Goal: Task Accomplishment & Management: Use online tool/utility

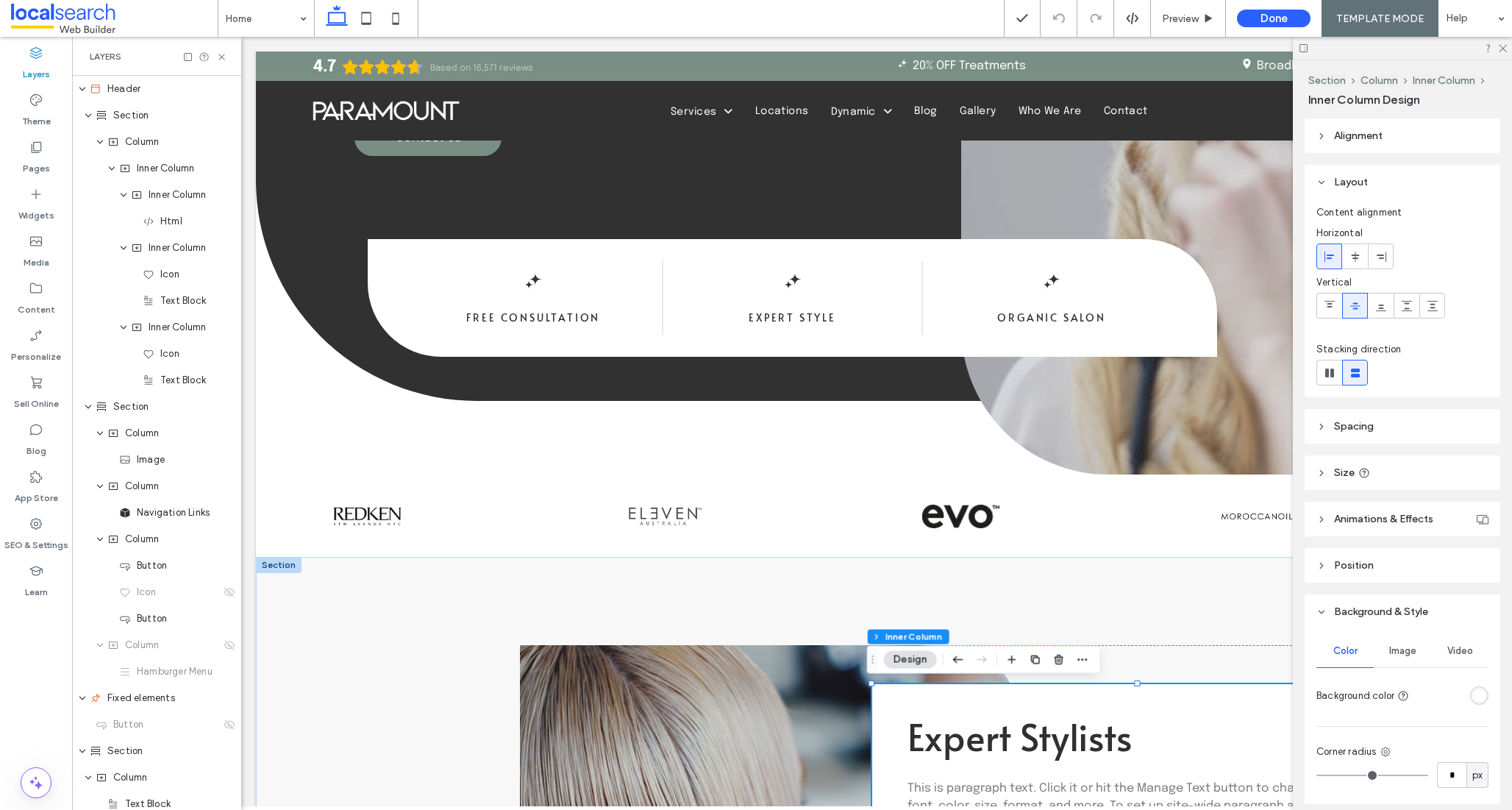
scroll to position [1155, 0]
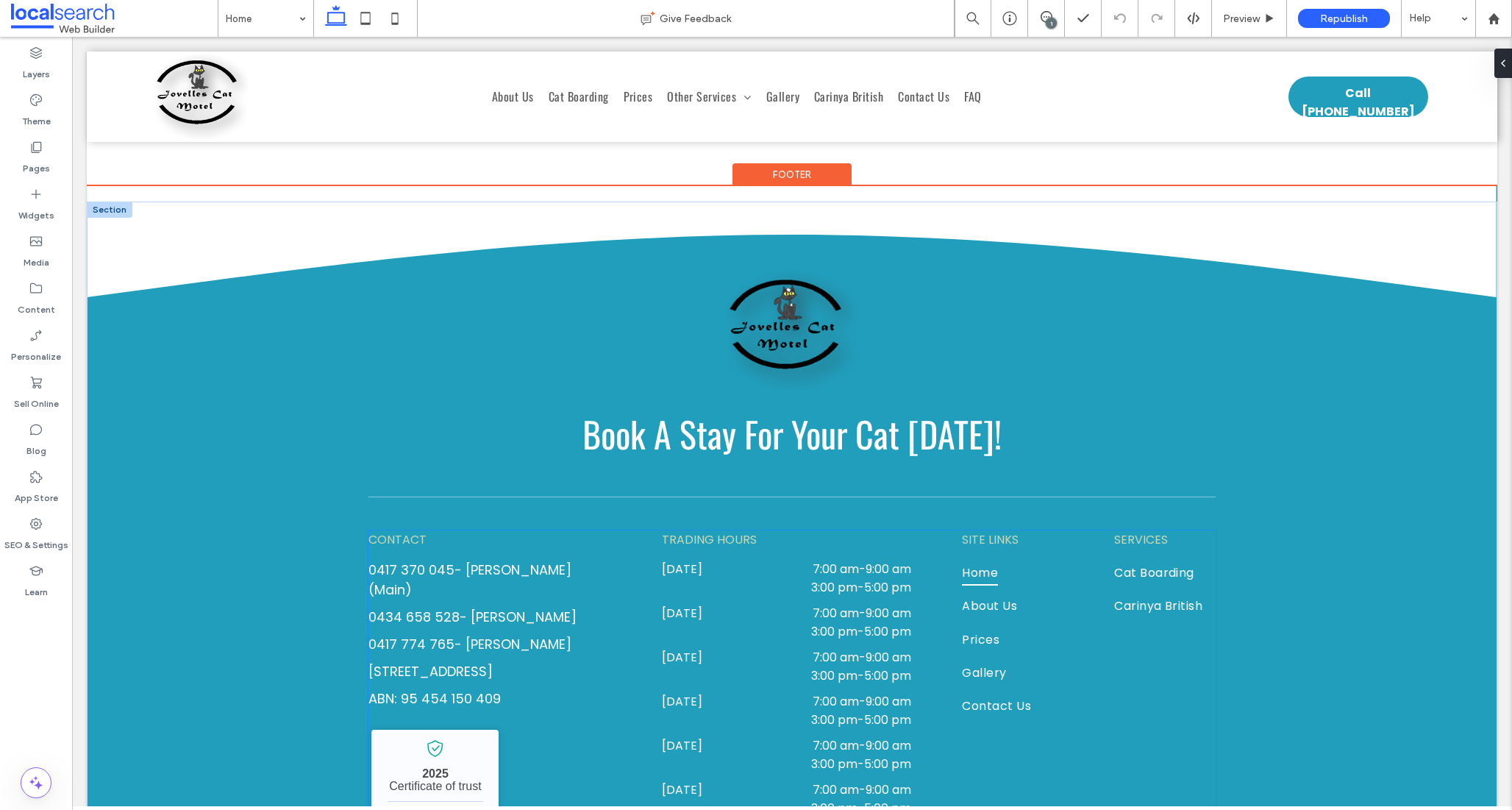
scroll to position [4789, 0]
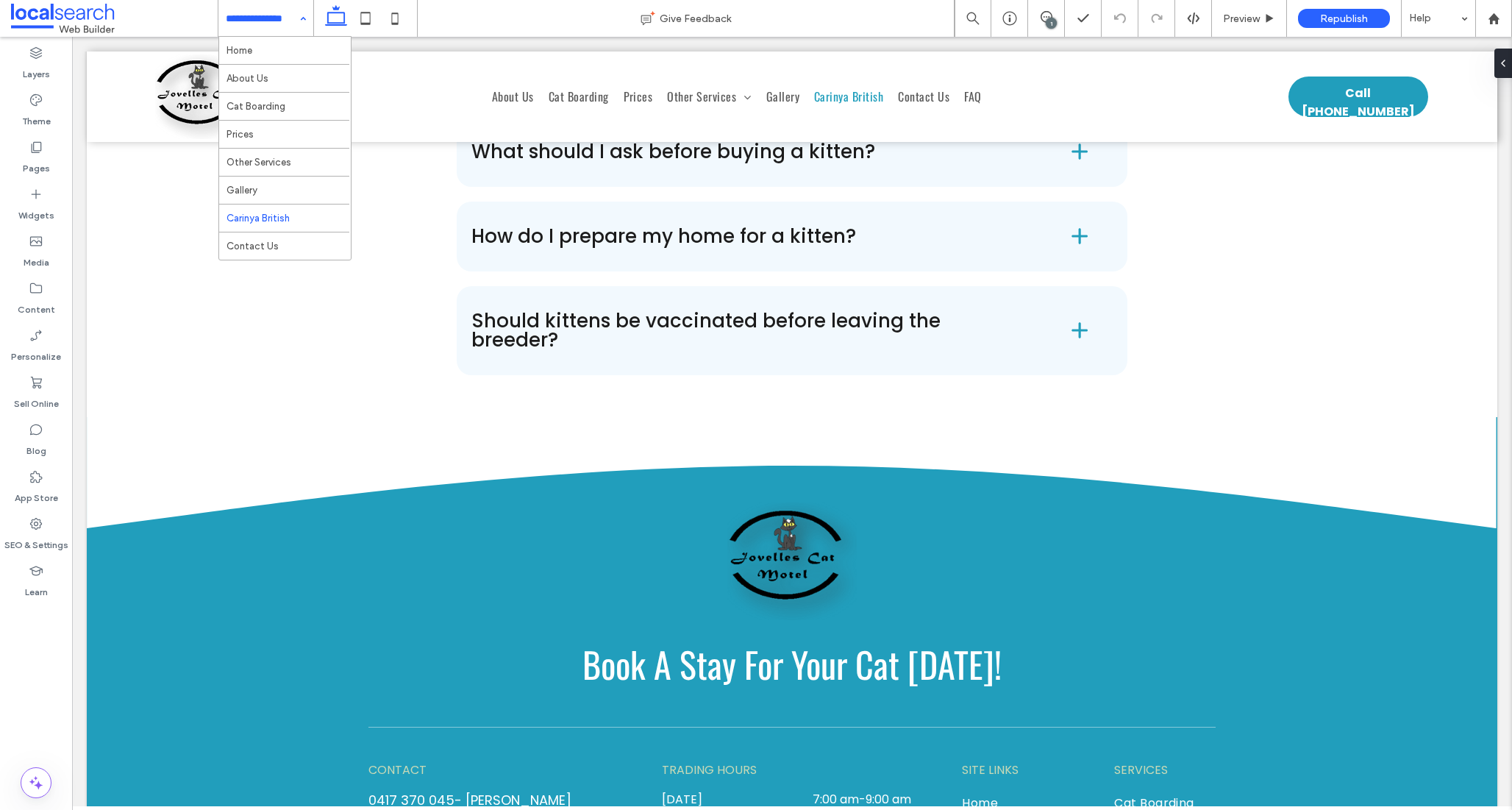
click at [247, 18] on input at bounding box center [262, 18] width 73 height 37
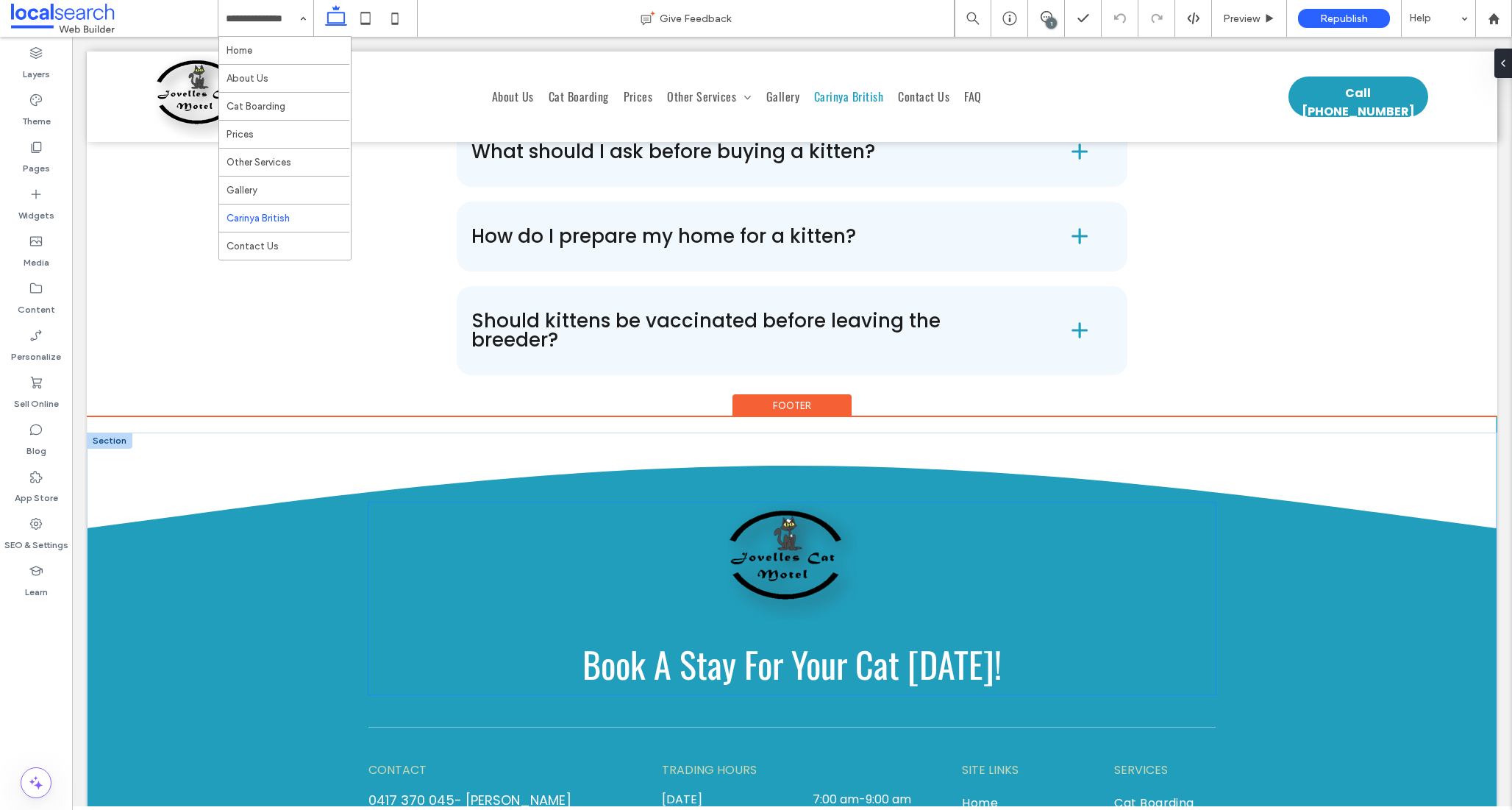
click at [769, 637] on span "Book A Stay For Your Cat [DATE]!" at bounding box center [791, 664] width 419 height 53
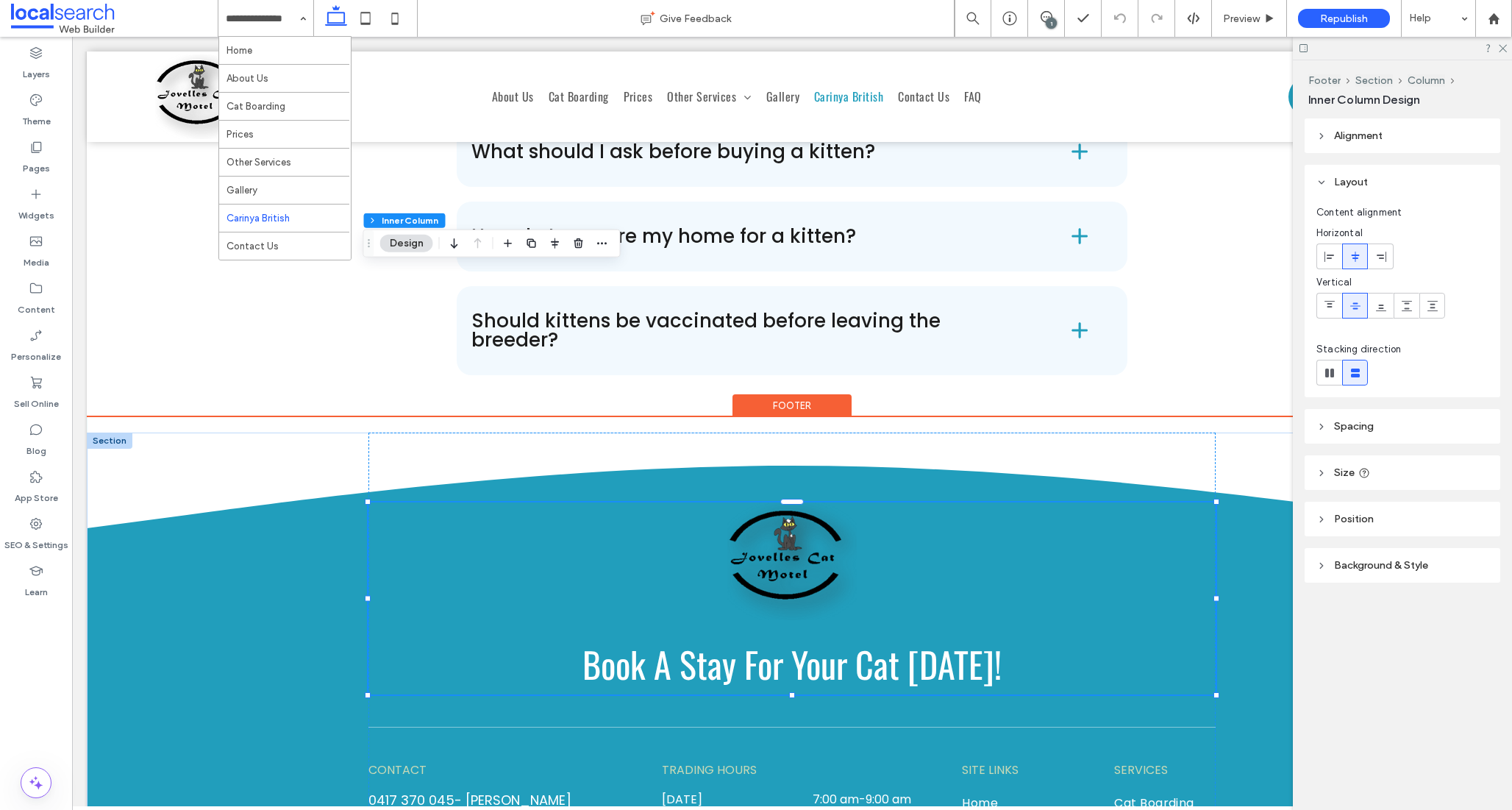
click at [769, 637] on span "Book A Stay For Your Cat [DATE]!" at bounding box center [791, 664] width 419 height 53
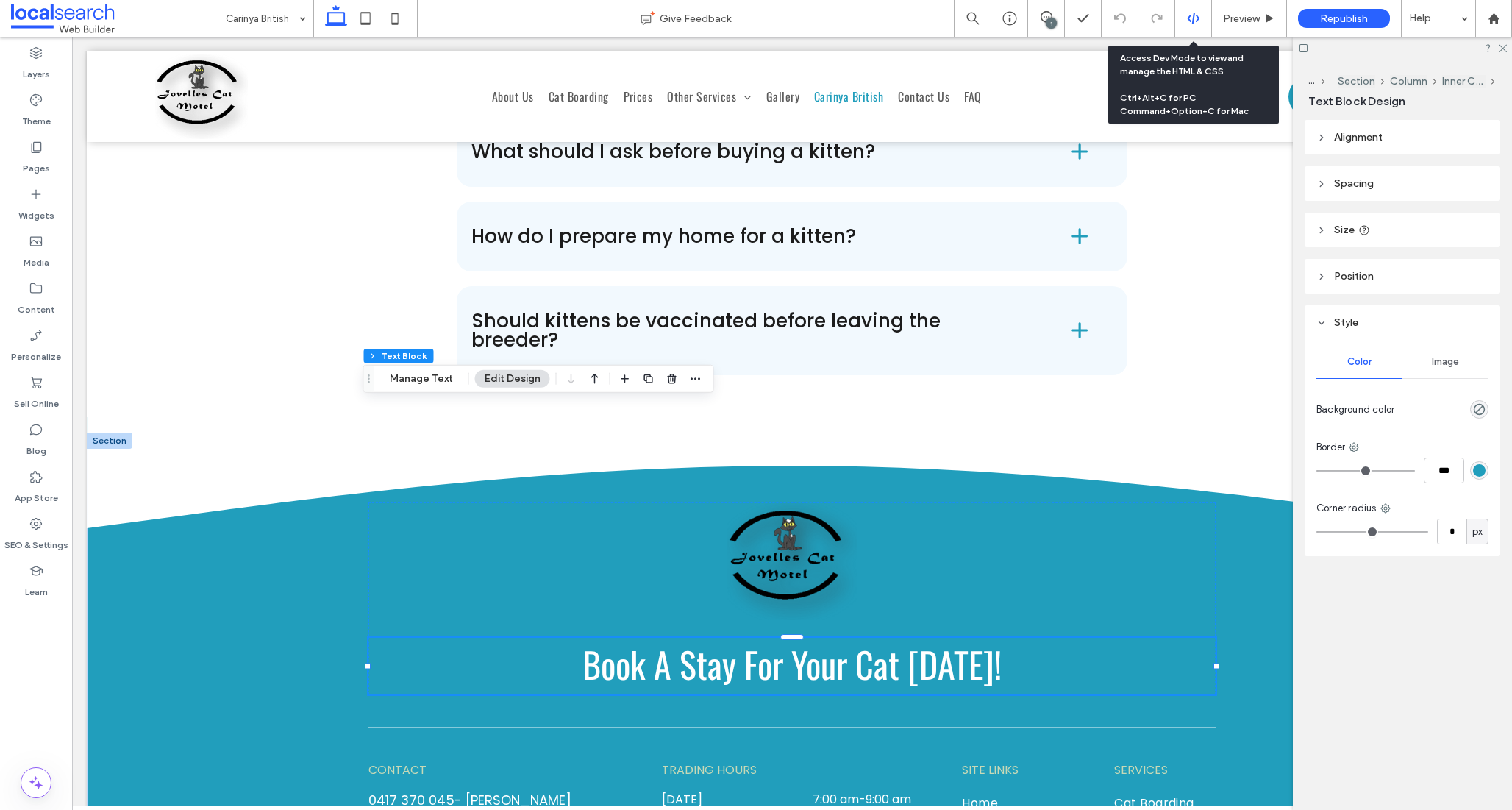
click at [1189, 17] on icon at bounding box center [1193, 18] width 14 height 14
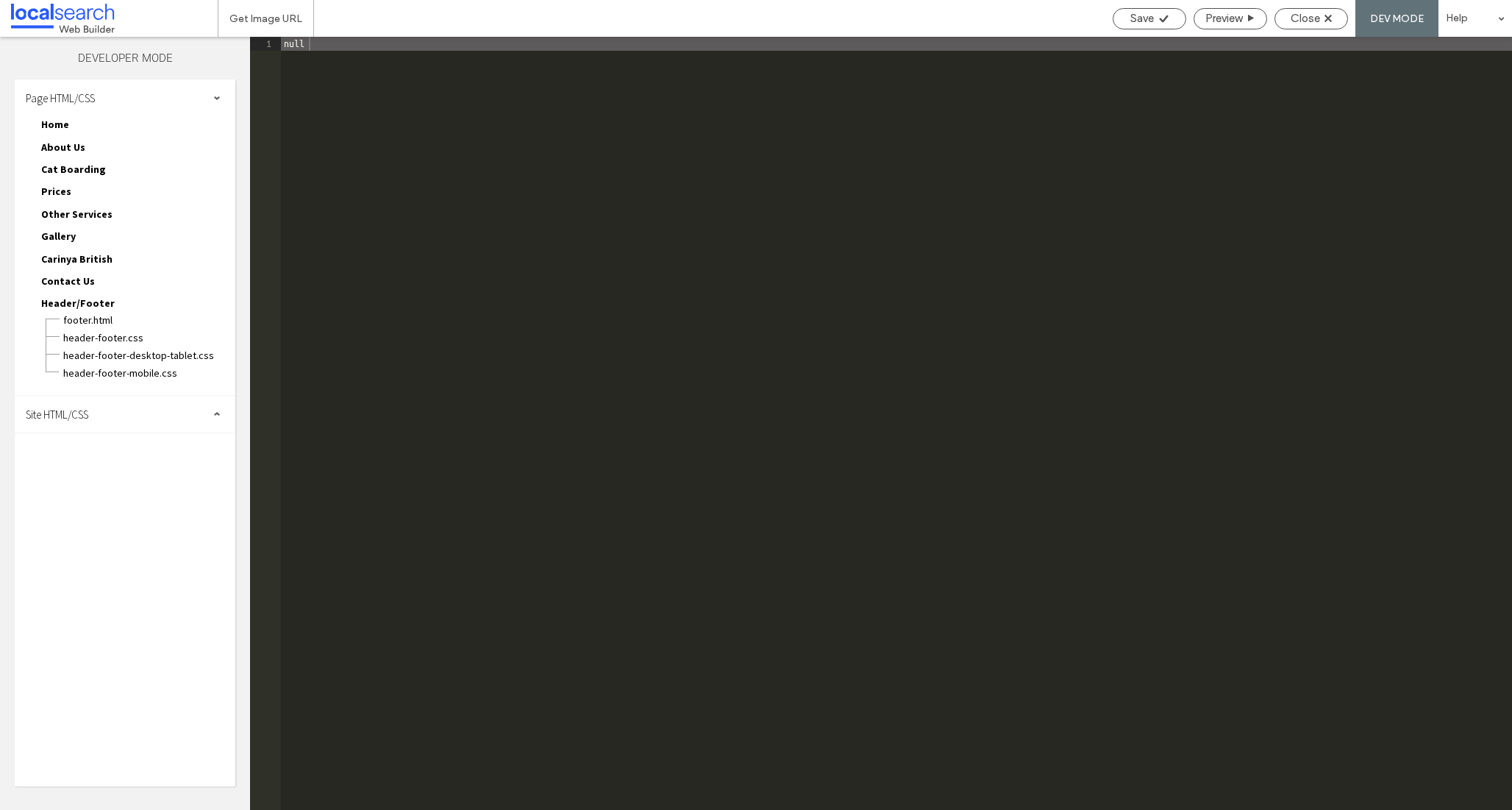
click at [73, 255] on span "Carinya British" at bounding box center [77, 259] width 72 height 14
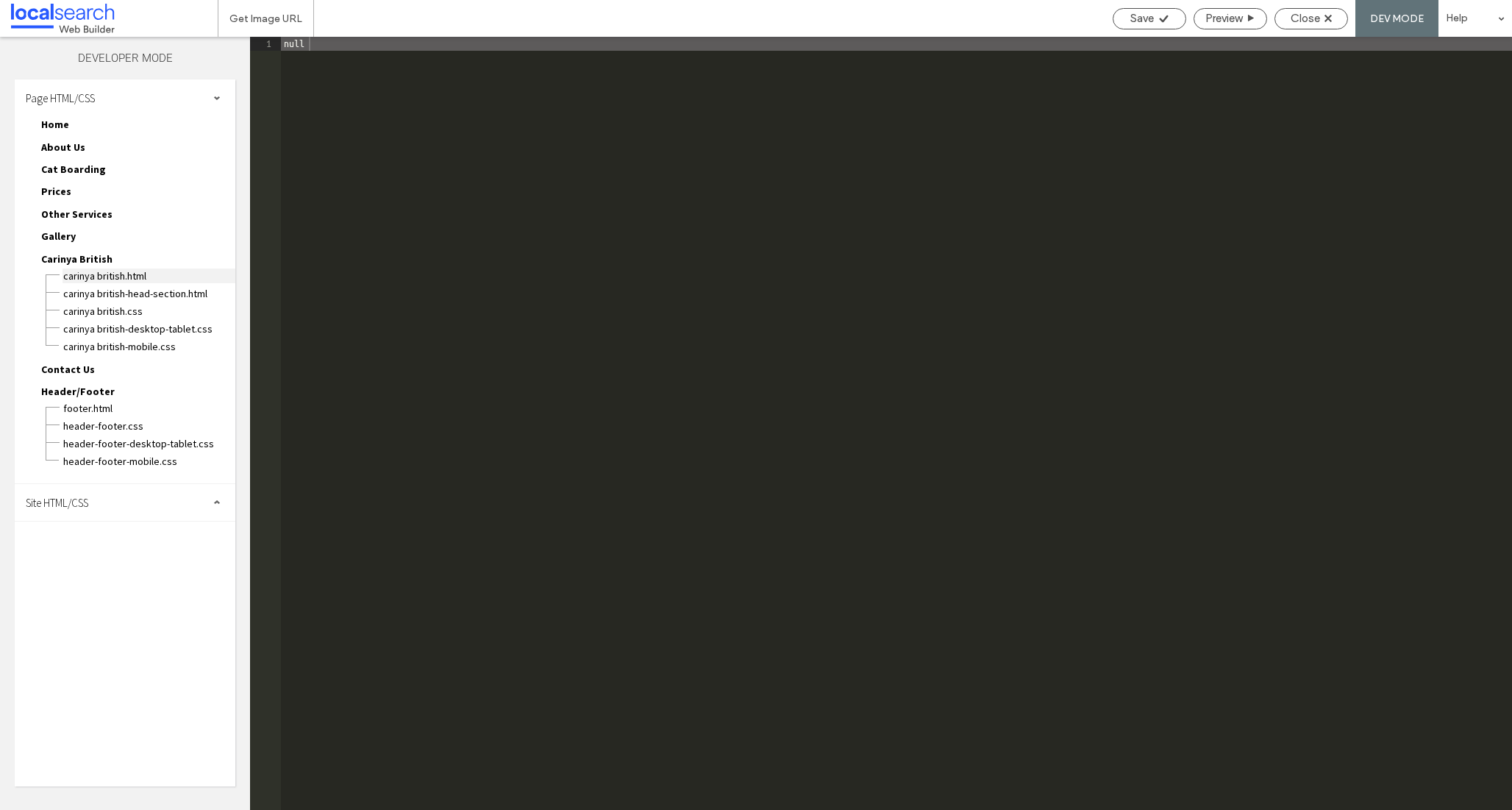
click at [96, 278] on span "Carinya British.html" at bounding box center [149, 275] width 173 height 14
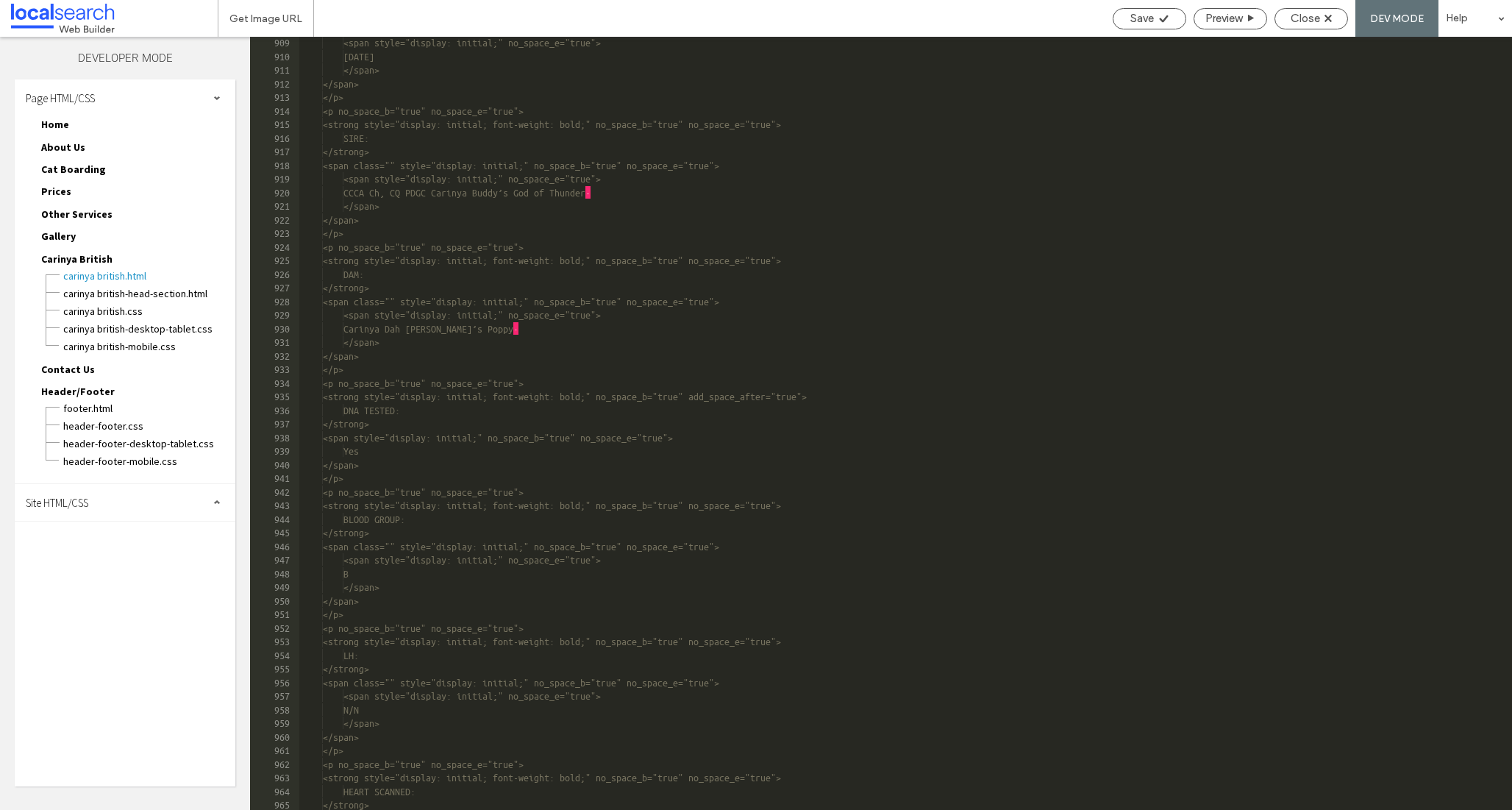
scroll to position [10041, 0]
click at [121, 297] on span "Carinya British-head-section.html" at bounding box center [149, 294] width 173 height 14
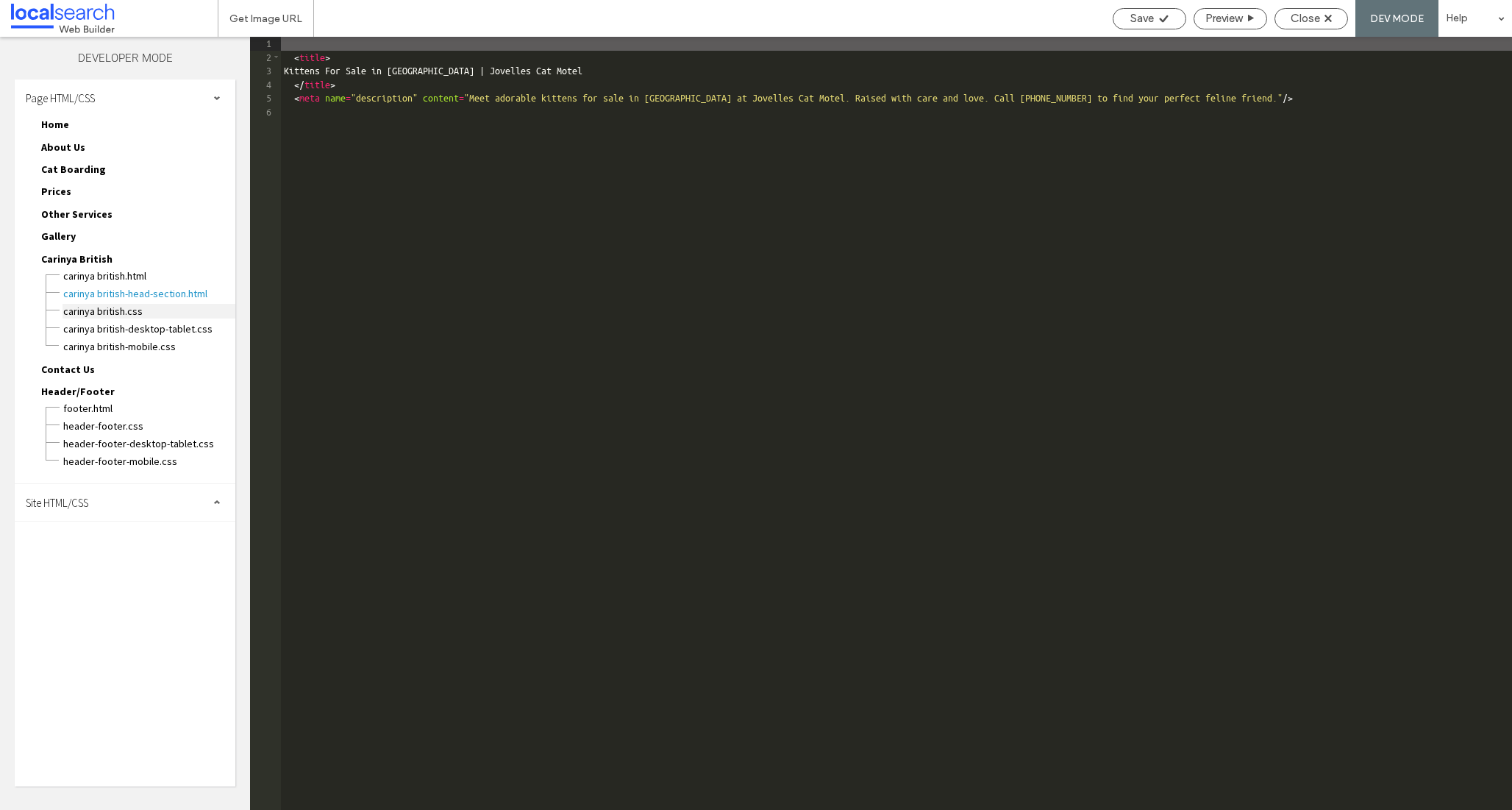
click at [123, 316] on span "Carinya British.css" at bounding box center [149, 311] width 173 height 14
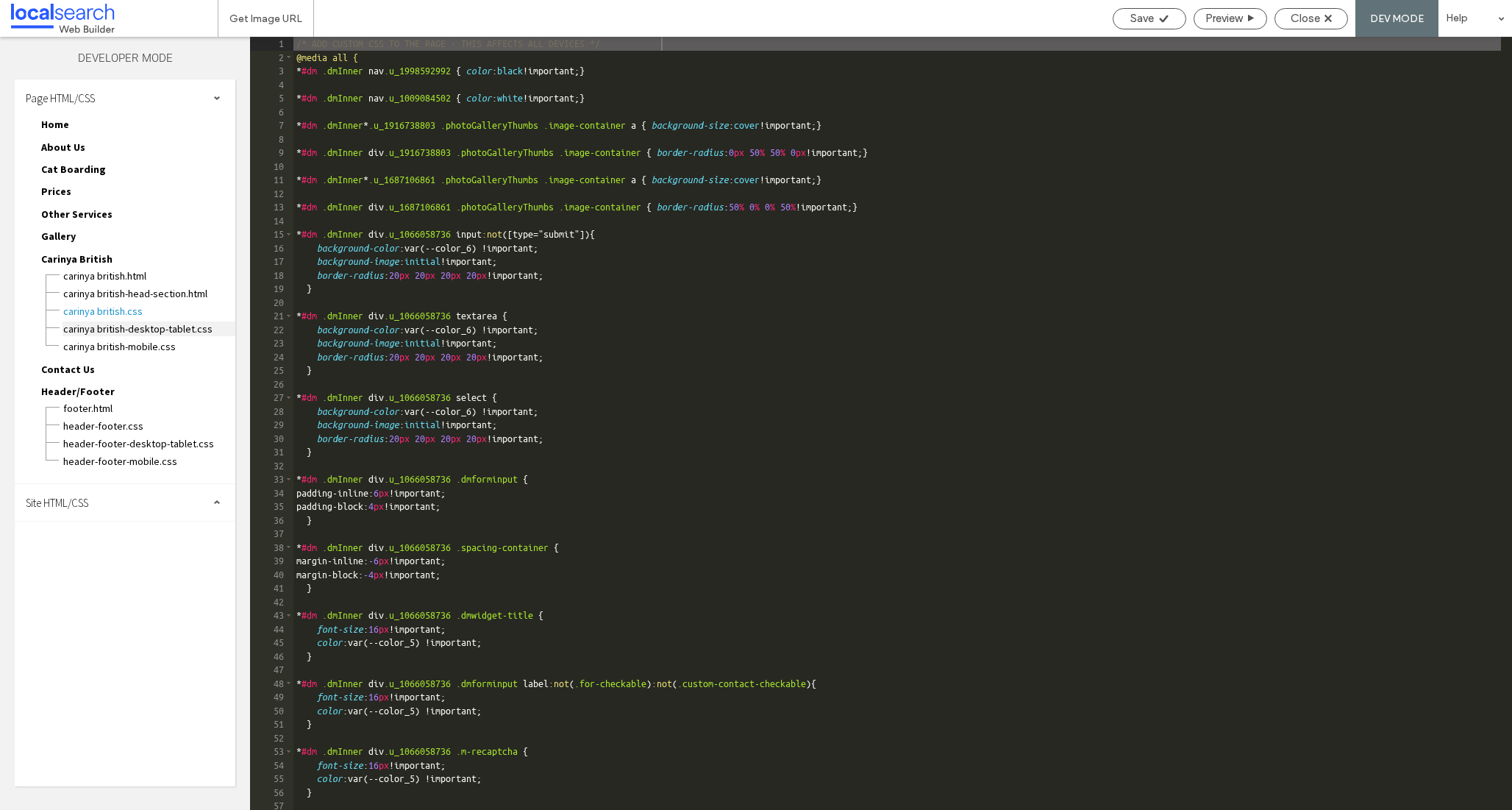
click at [123, 326] on span "Carinya British-desktop-tablet.css" at bounding box center [149, 329] width 173 height 14
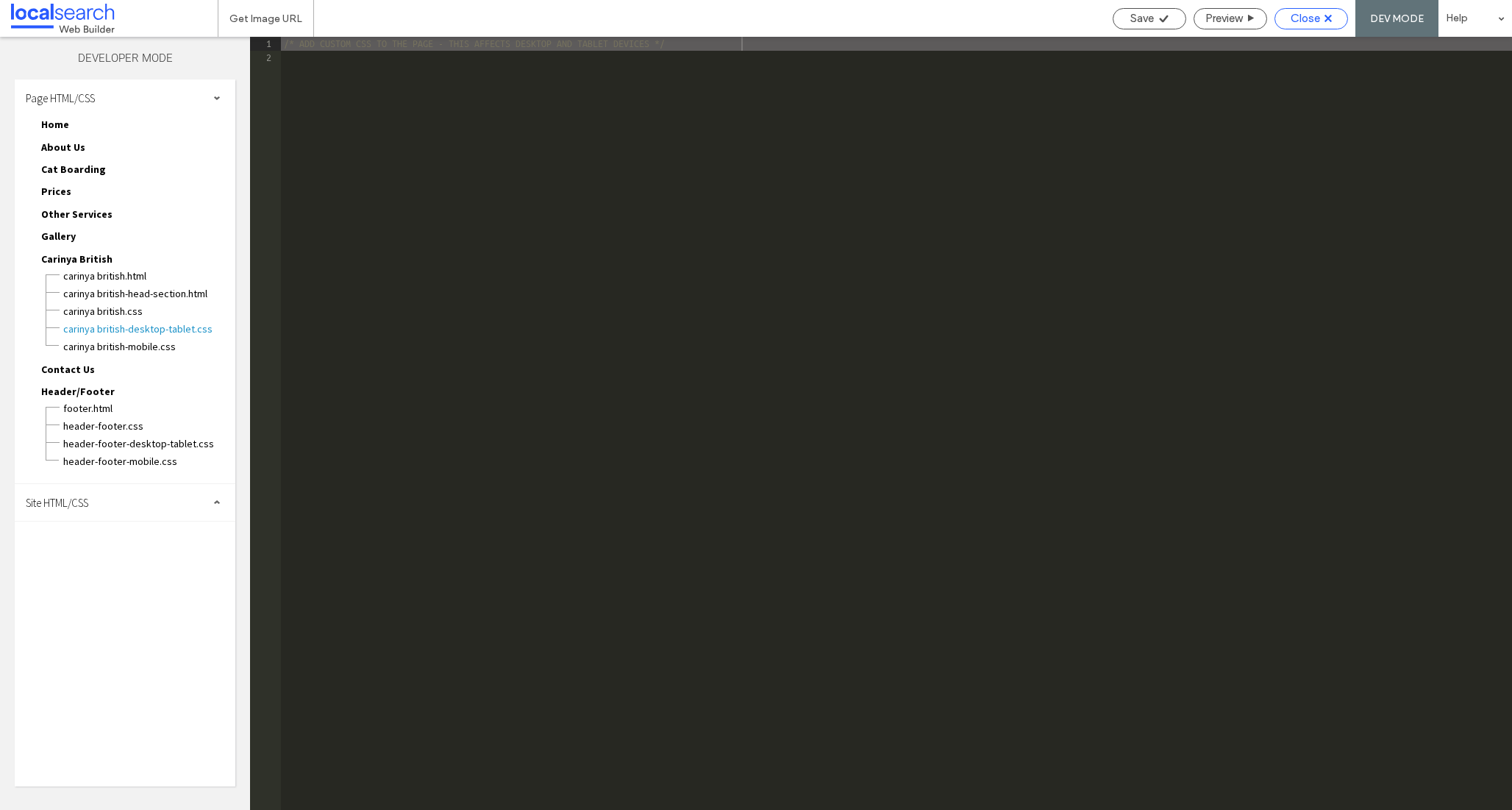
click at [1298, 25] on span "Close" at bounding box center [1304, 18] width 29 height 14
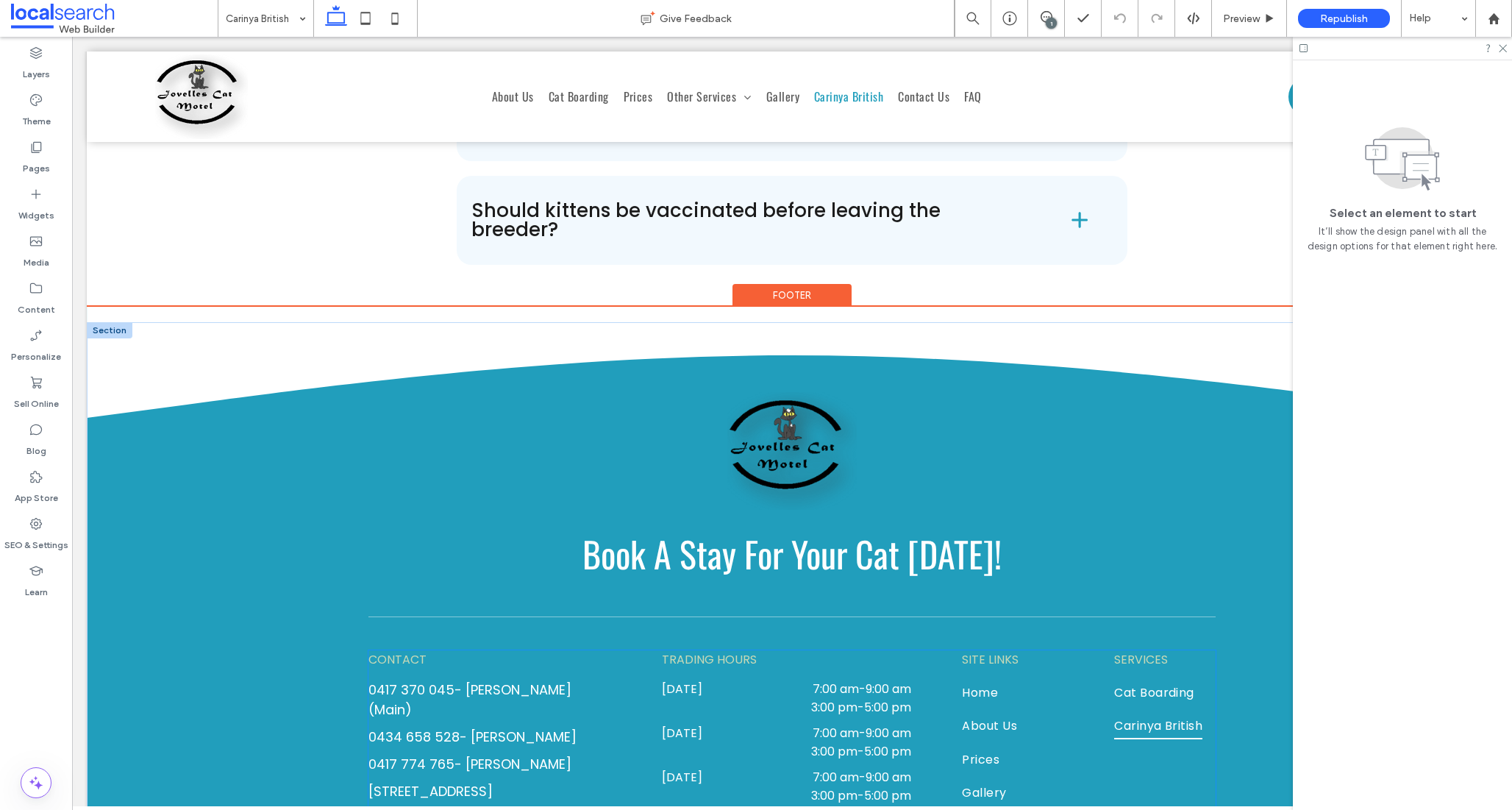
scroll to position [5285, 0]
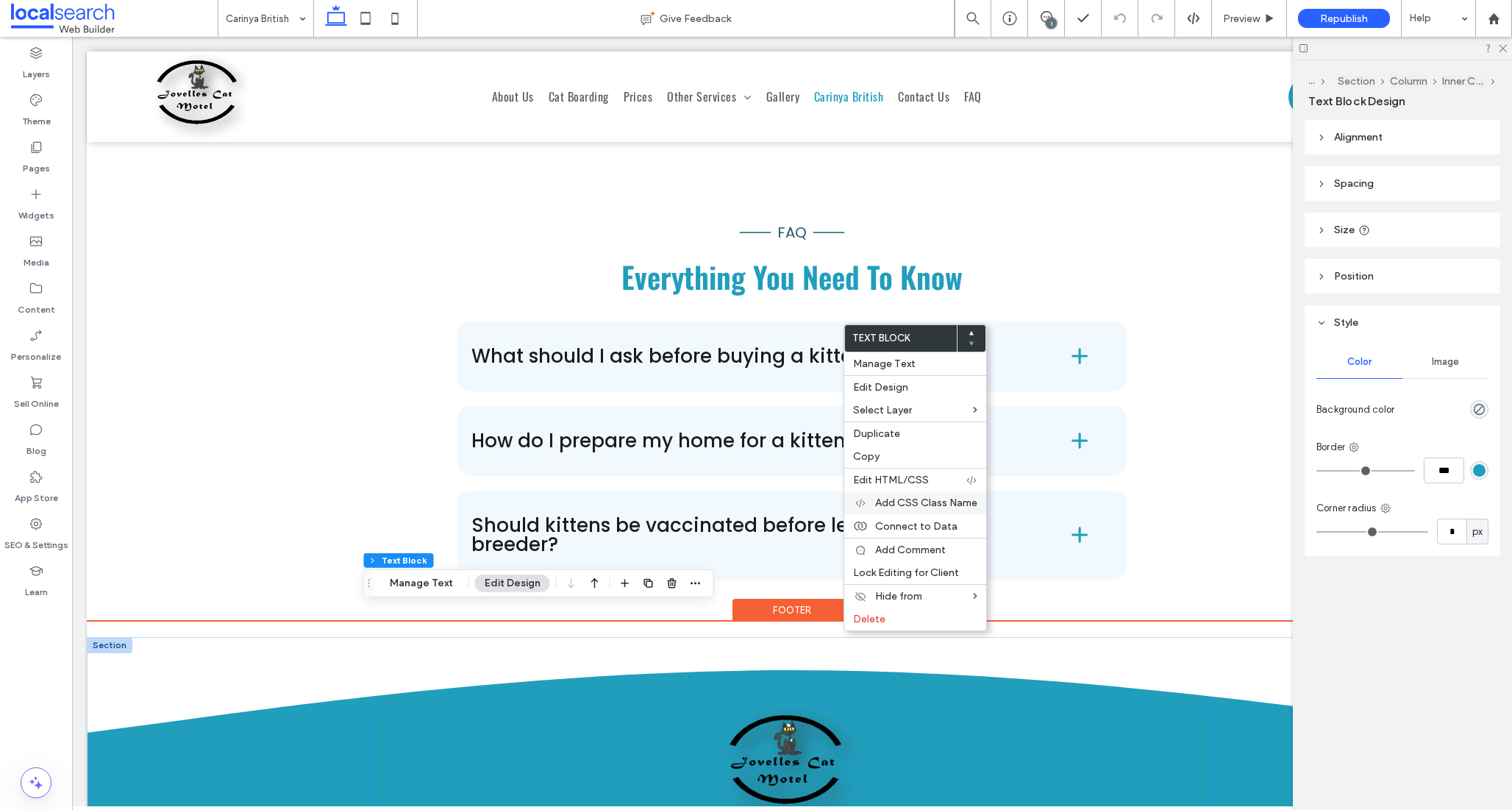
click at [905, 506] on span "Add CSS Class Name" at bounding box center [926, 503] width 102 height 13
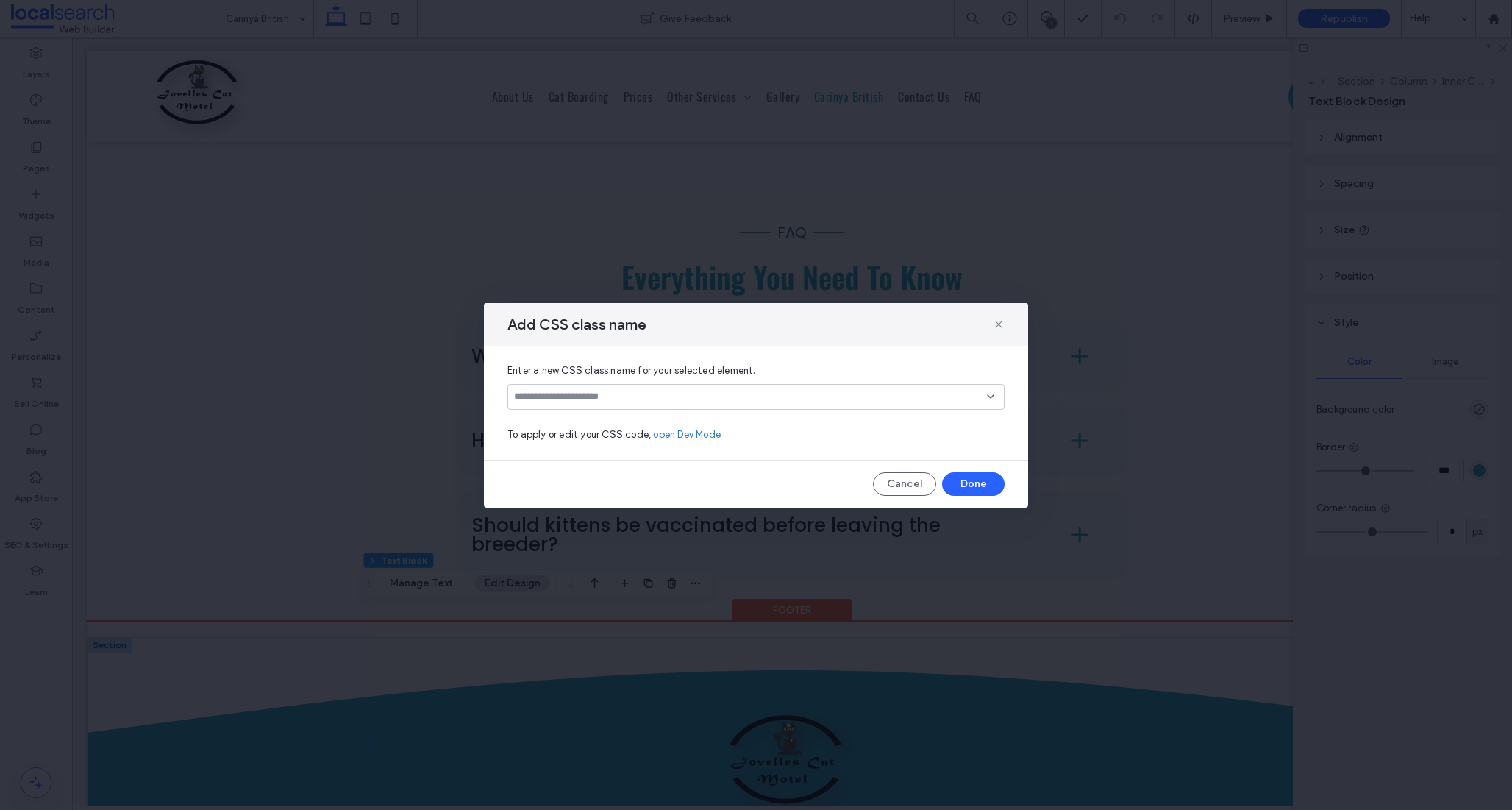
click at [646, 394] on input at bounding box center [750, 396] width 472 height 12
type input "****"
click at [630, 412] on div "Create "hide"" at bounding box center [756, 420] width 496 height 21
click at [558, 415] on div "Create "hide"" at bounding box center [756, 420] width 482 height 11
click at [997, 397] on div "hide" at bounding box center [756, 397] width 497 height 25
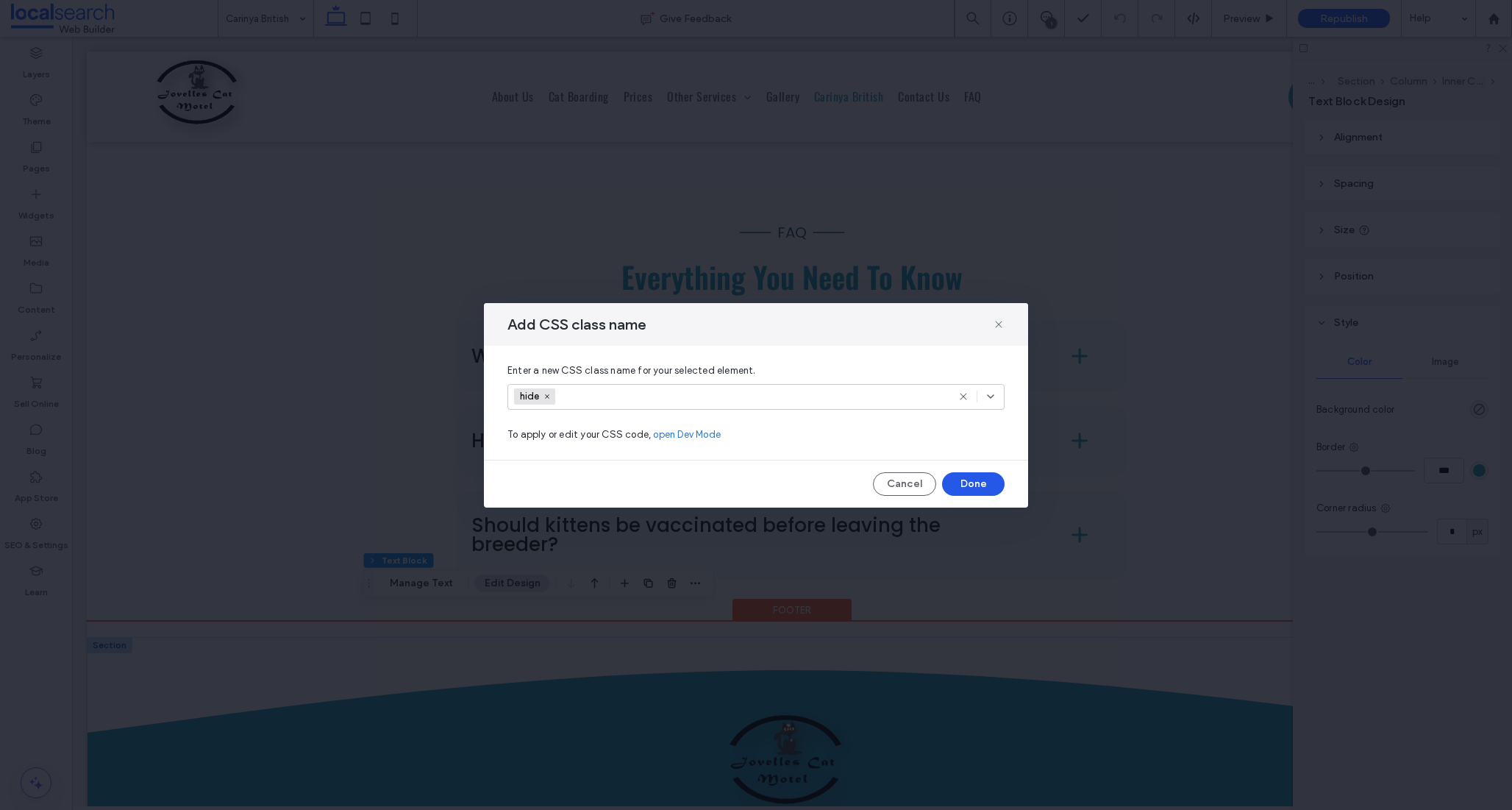
click at [974, 489] on button "Done" at bounding box center [973, 484] width 63 height 24
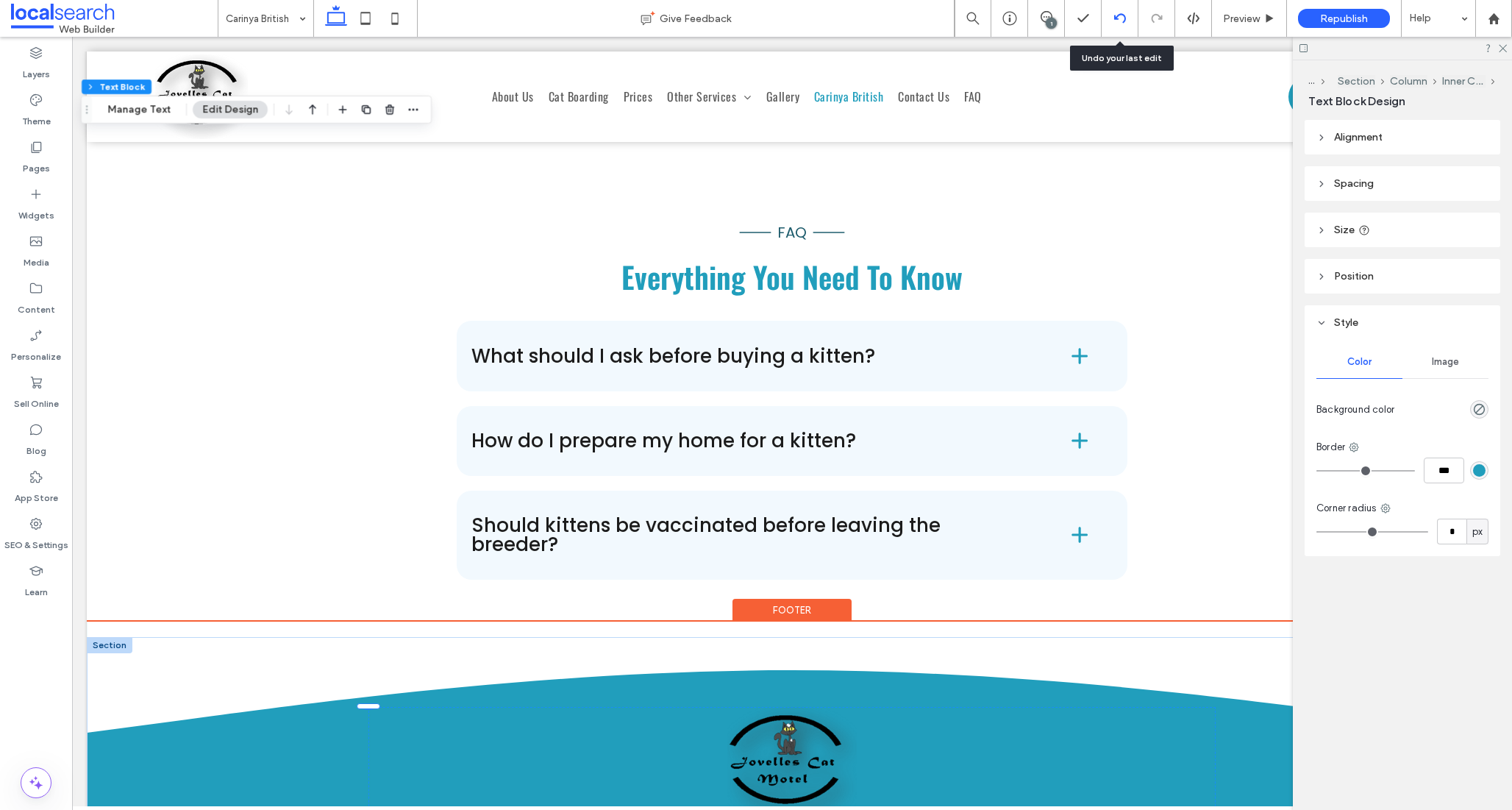
click at [1117, 22] on icon at bounding box center [1119, 18] width 12 height 12
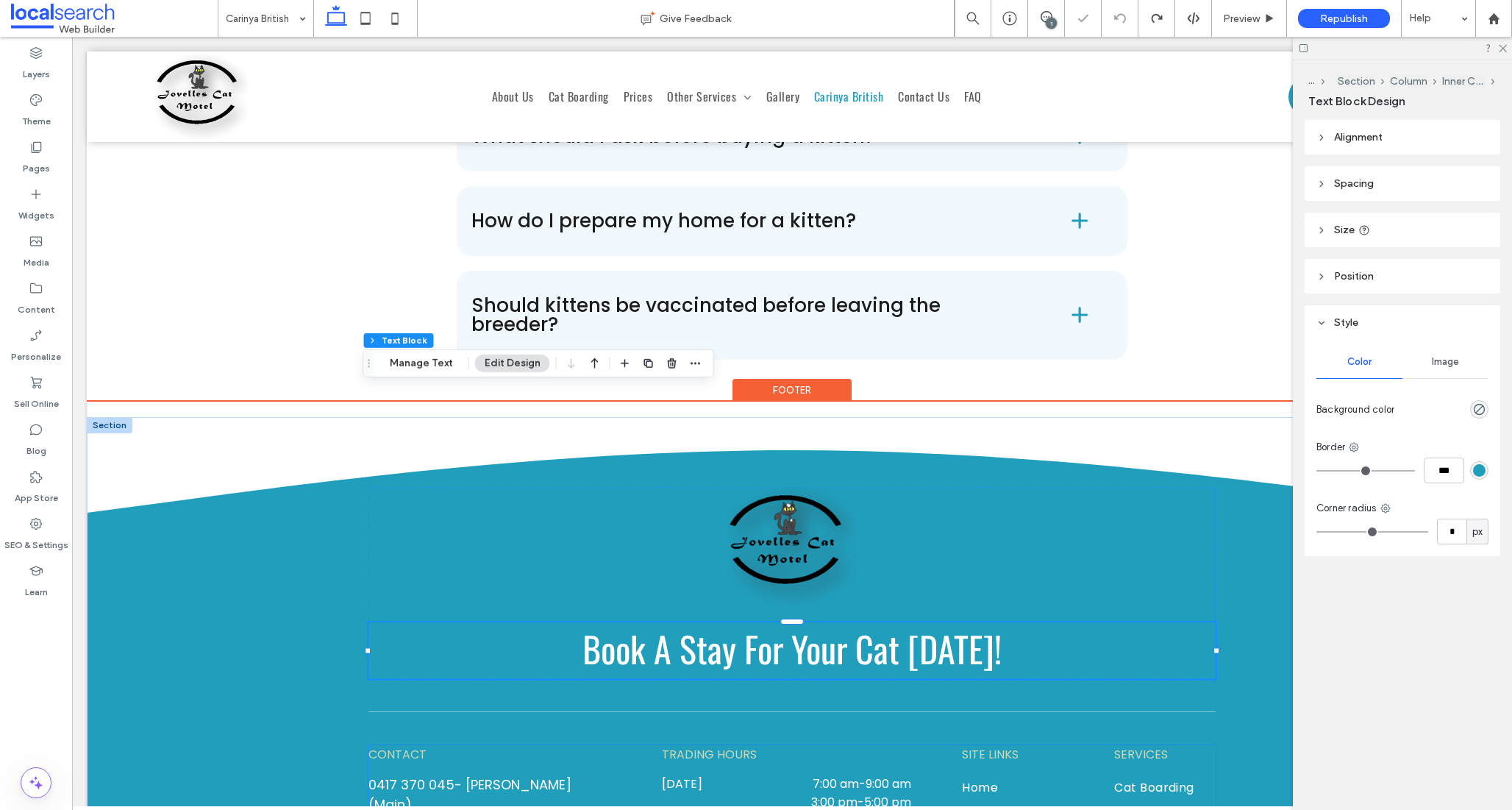
scroll to position [5508, 0]
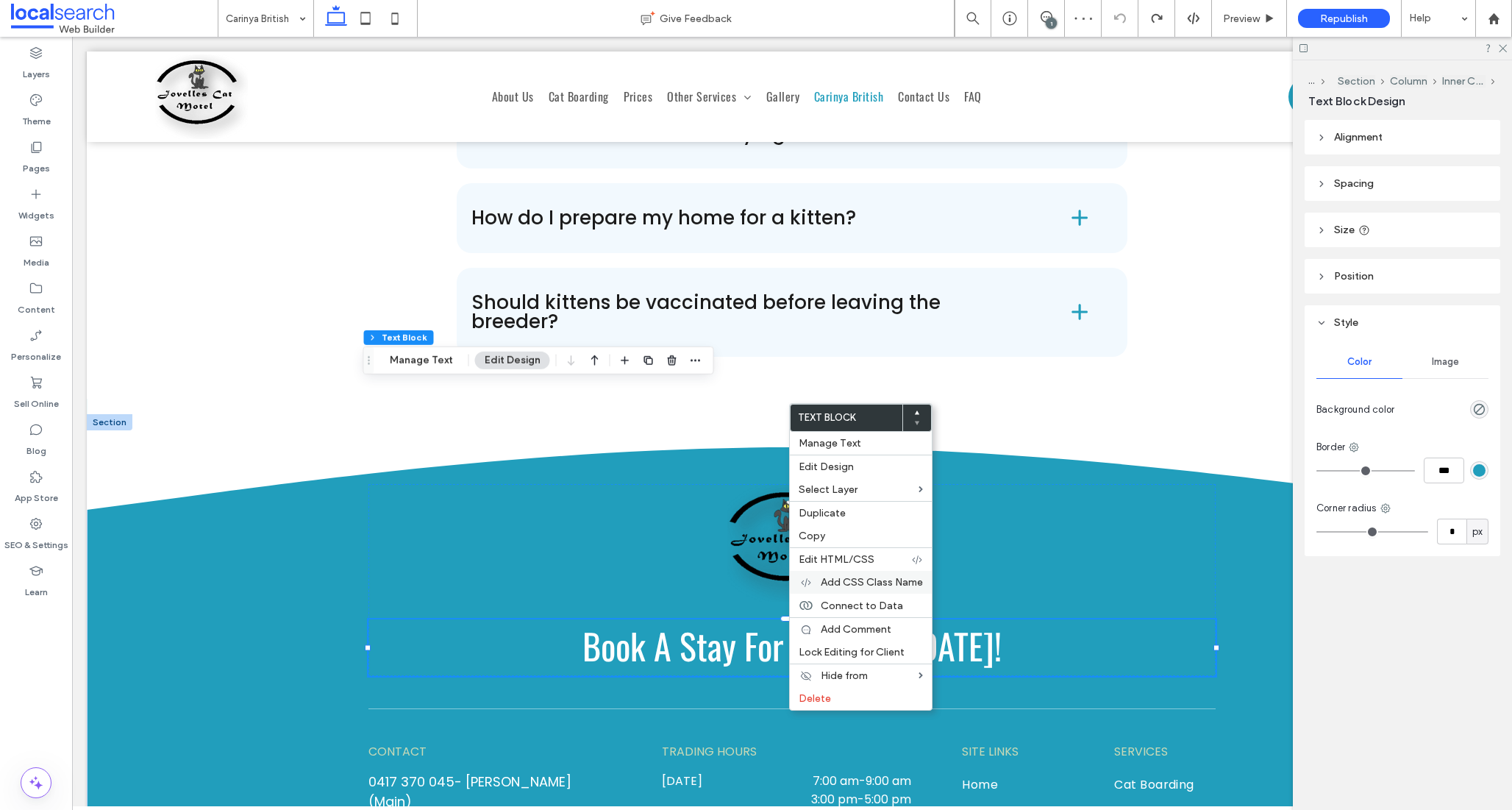
click at [844, 582] on span "Add CSS Class Name" at bounding box center [872, 582] width 102 height 13
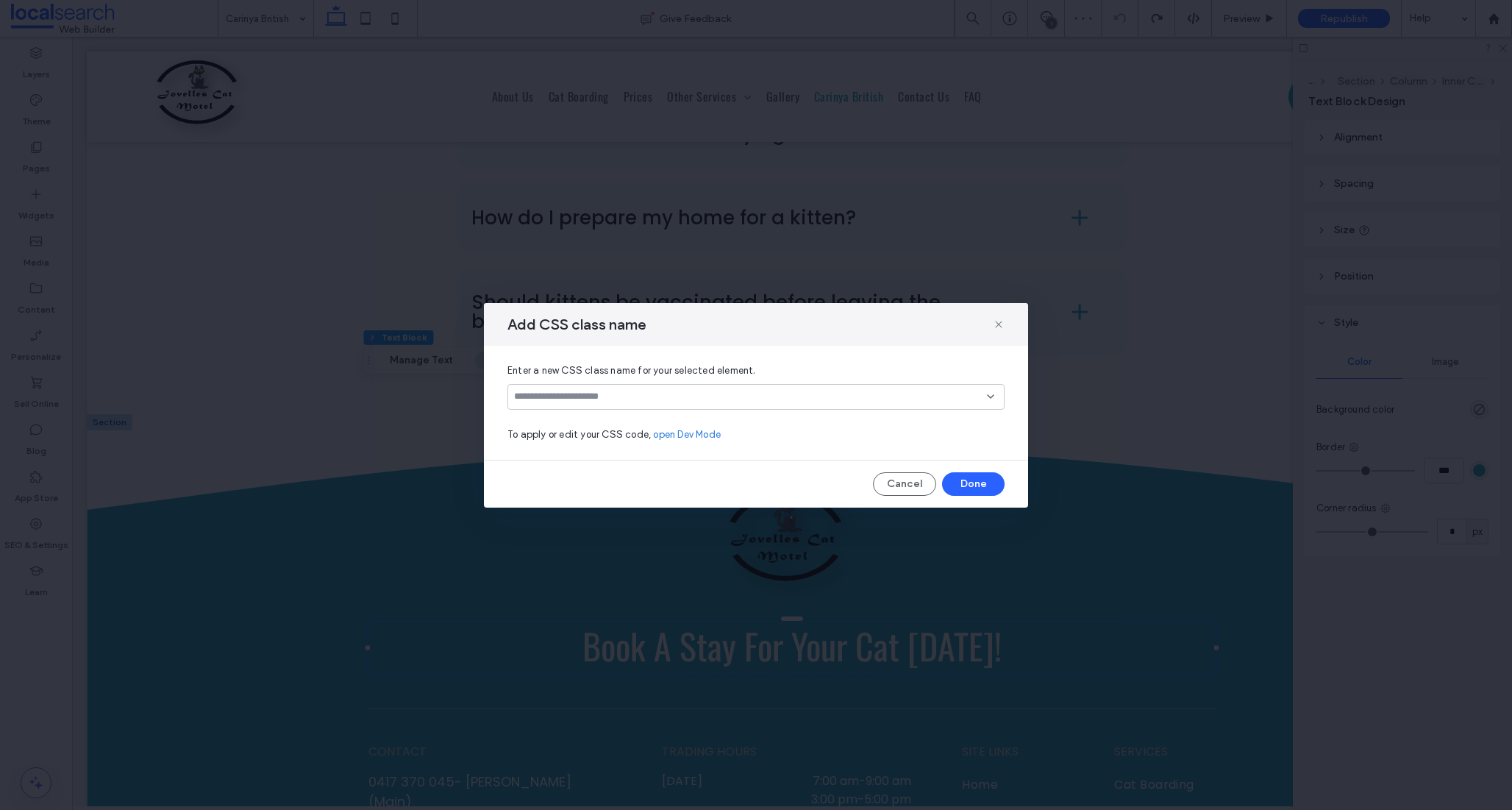
click at [561, 393] on input at bounding box center [750, 396] width 472 height 12
type input "**********"
click at [989, 394] on icon at bounding box center [990, 396] width 12 height 12
click at [966, 481] on button "Done" at bounding box center [973, 484] width 63 height 24
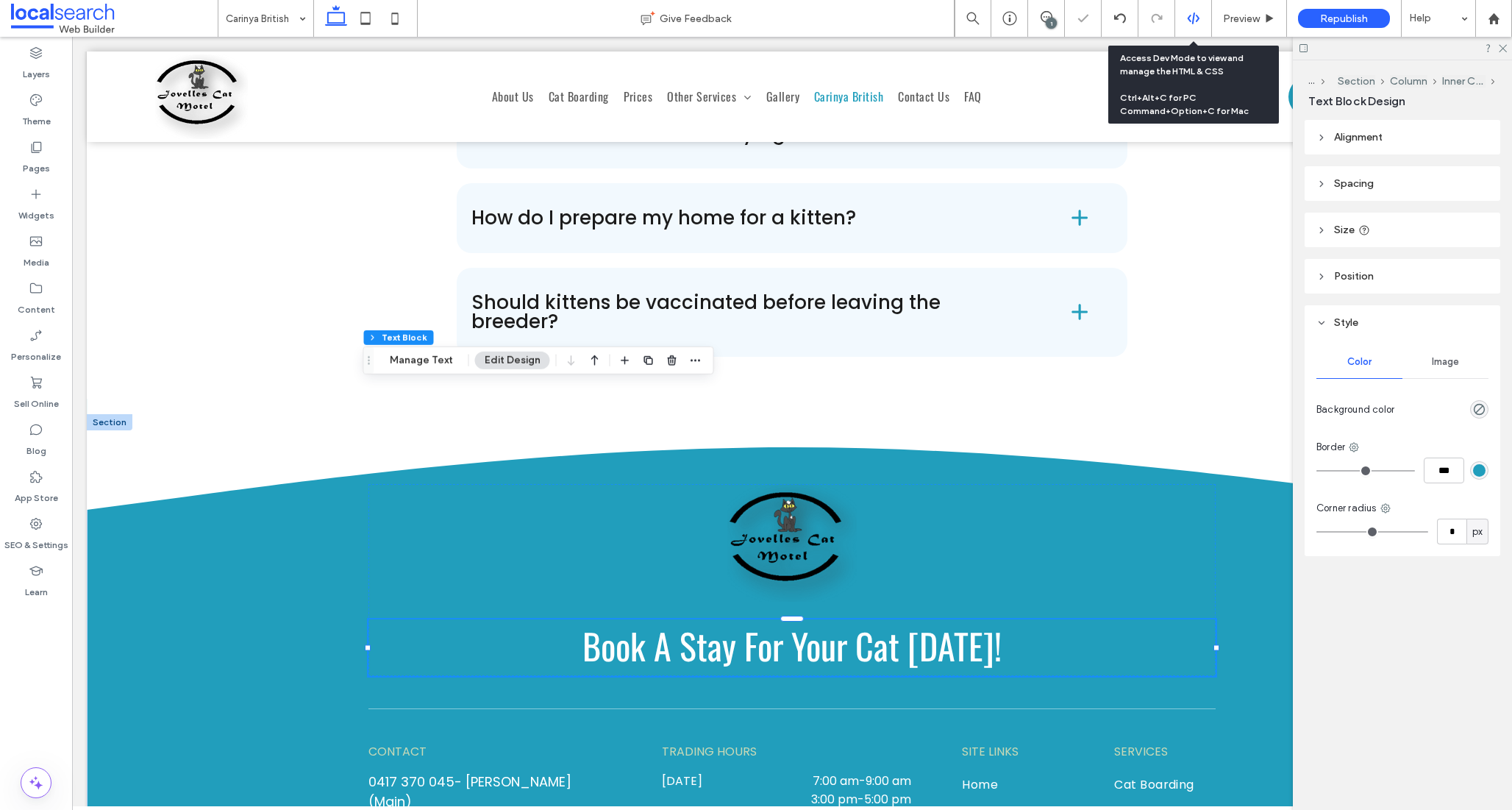
click at [1193, 17] on use at bounding box center [1192, 18] width 12 height 12
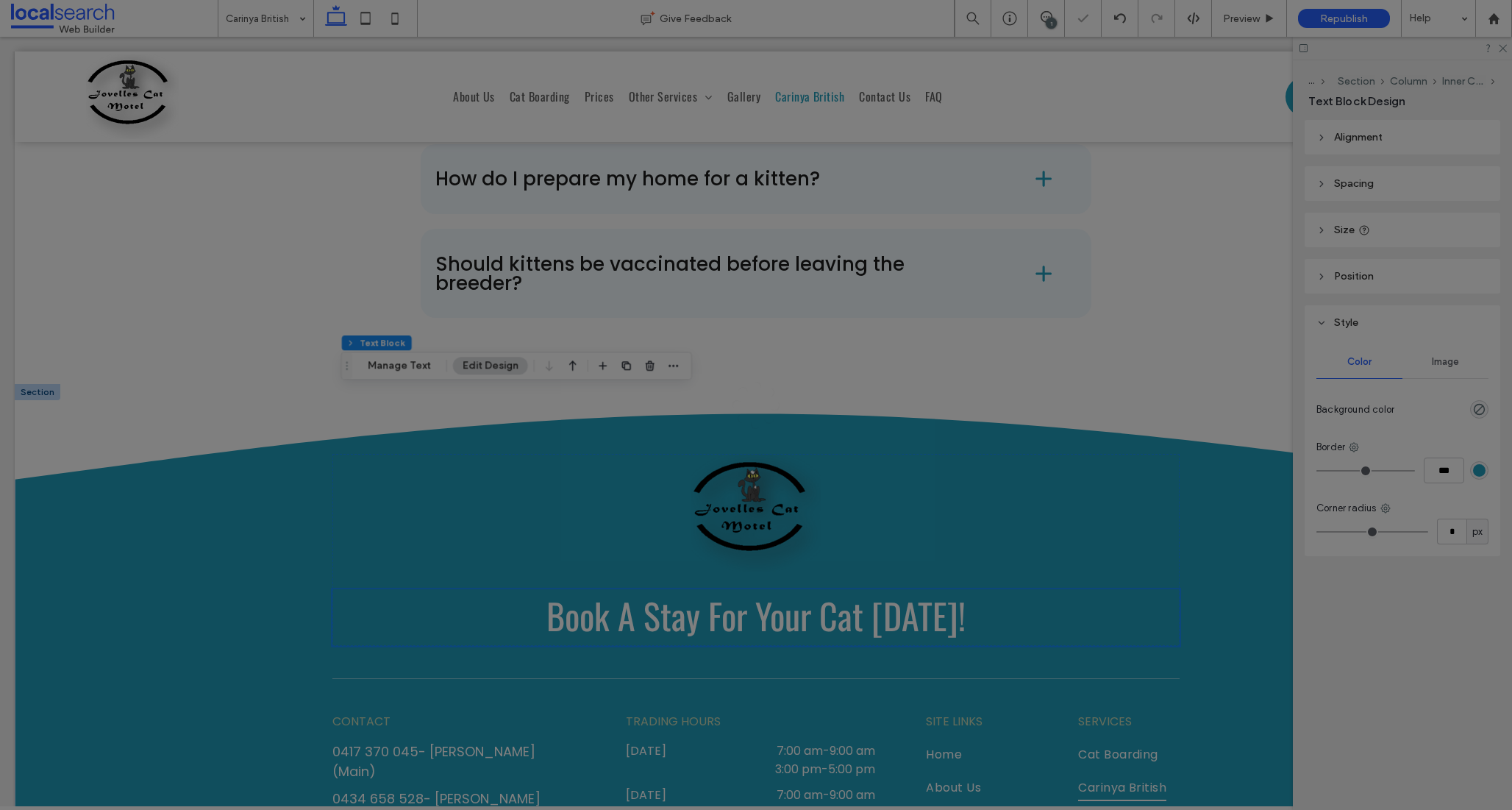
scroll to position [0, 0]
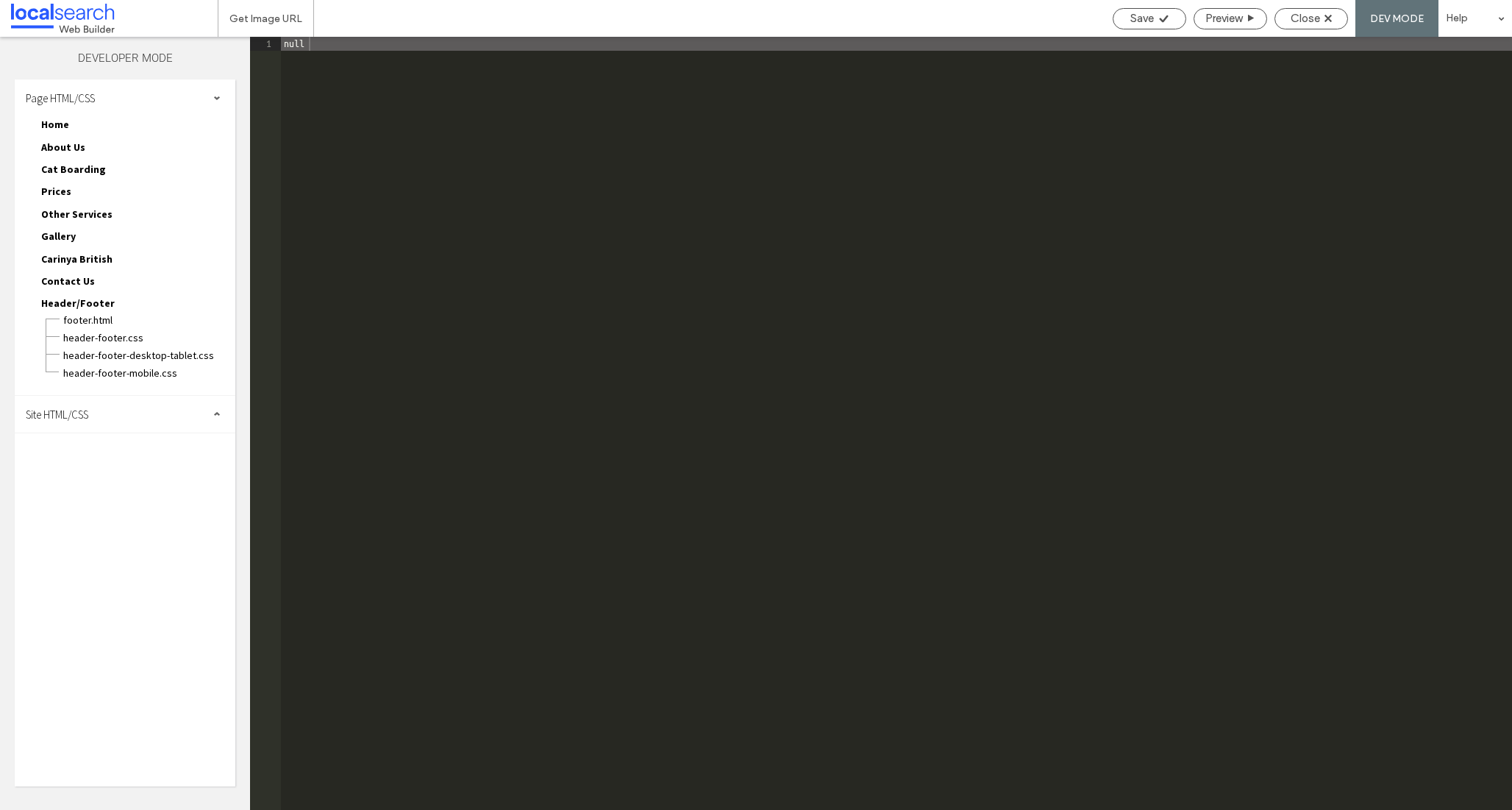
click at [100, 266] on div "Carinya British Carinya [DEMOGRAPHIC_DATA].html Carinya [DEMOGRAPHIC_DATA]-head…" at bounding box center [132, 261] width 206 height 22
click at [95, 255] on span "Carinya British" at bounding box center [77, 259] width 72 height 14
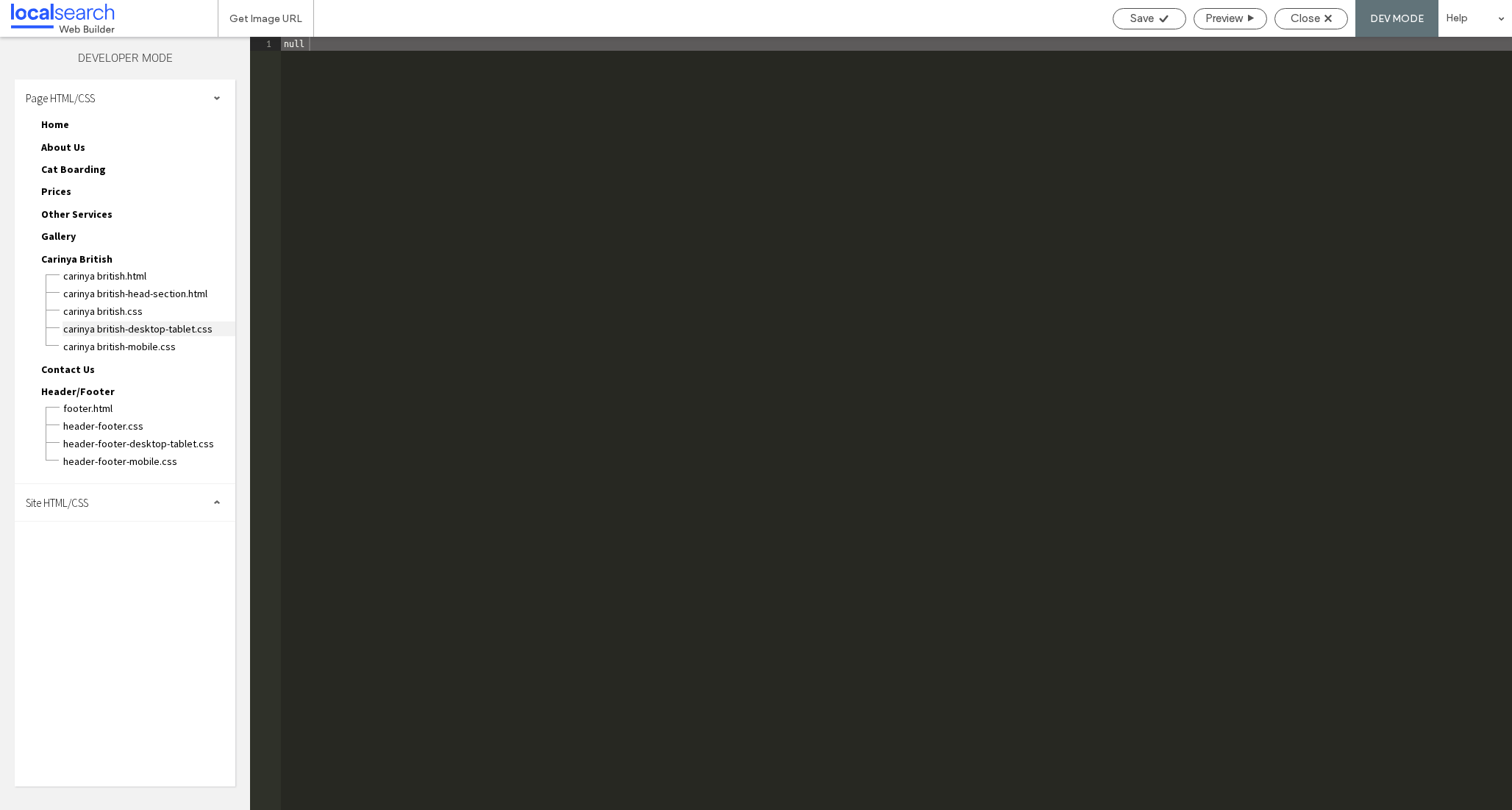
click at [141, 330] on span "Carinya British-desktop-tablet.css" at bounding box center [149, 329] width 173 height 14
click at [126, 312] on span "Carinya British.css" at bounding box center [149, 311] width 173 height 14
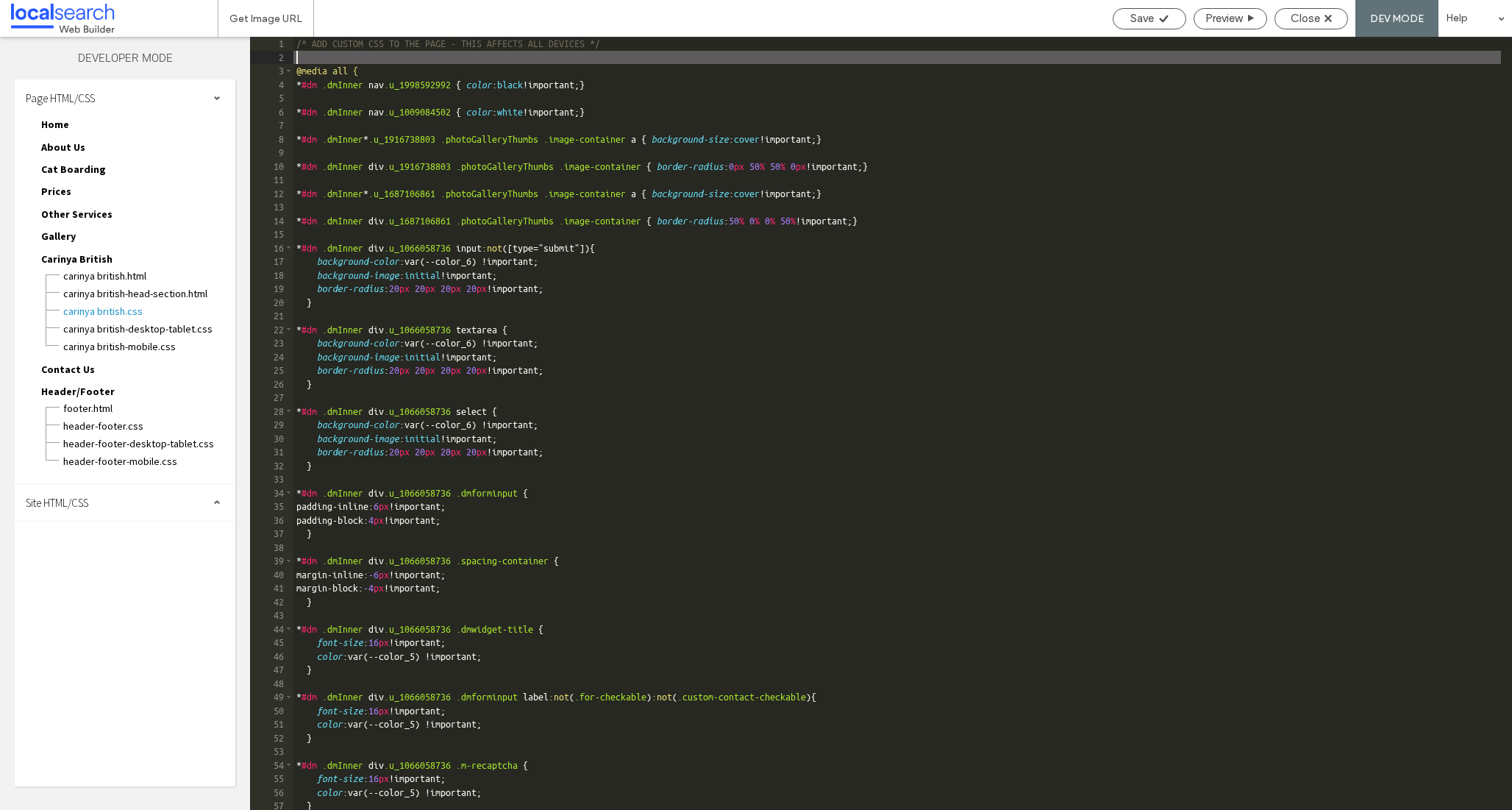
paste textarea
type textarea "**"
click at [1122, 18] on div "Save" at bounding box center [1149, 18] width 72 height 14
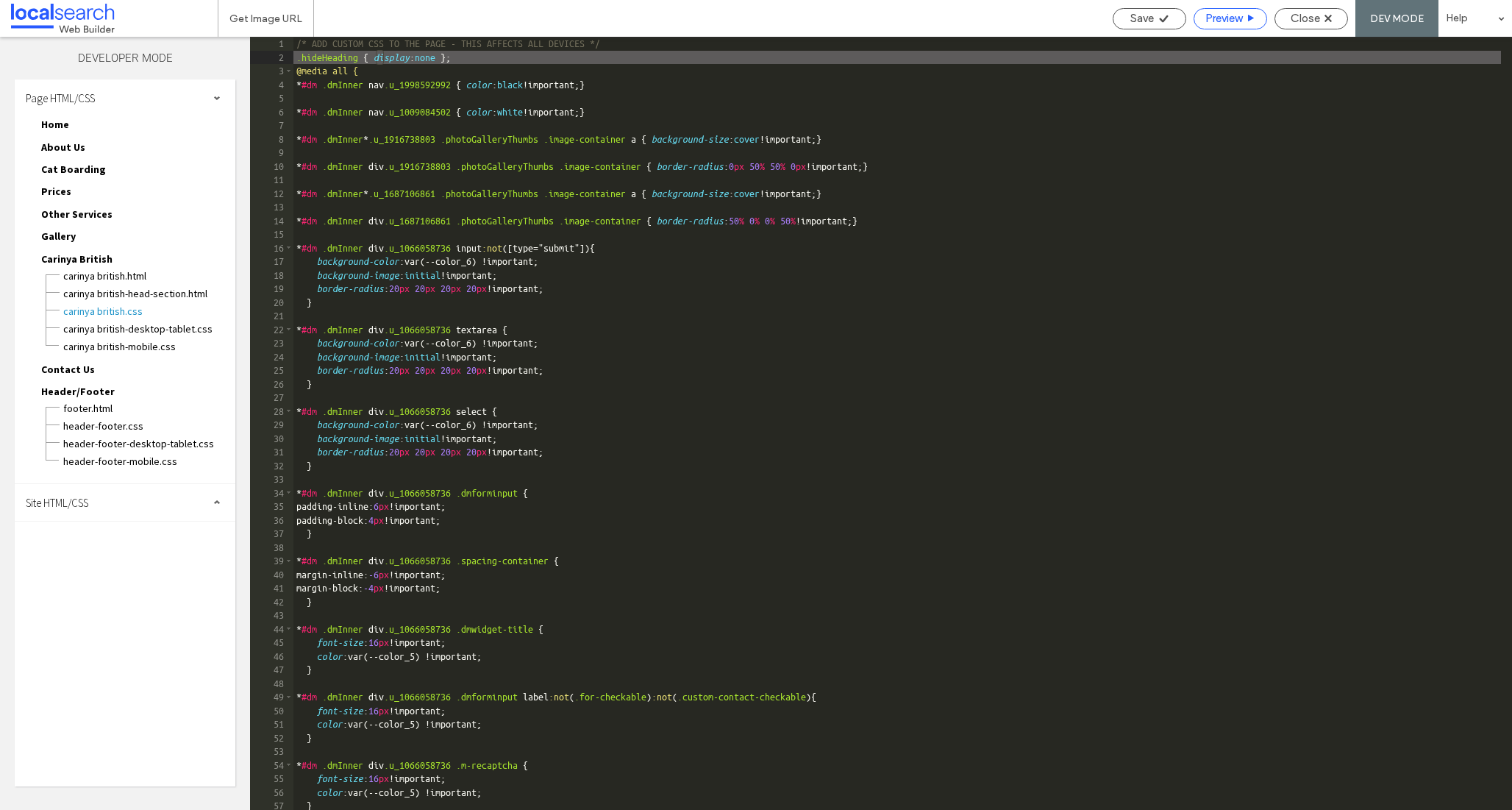
click at [1215, 14] on span "Preview" at bounding box center [1223, 18] width 37 height 14
